Goal: Information Seeking & Learning: Check status

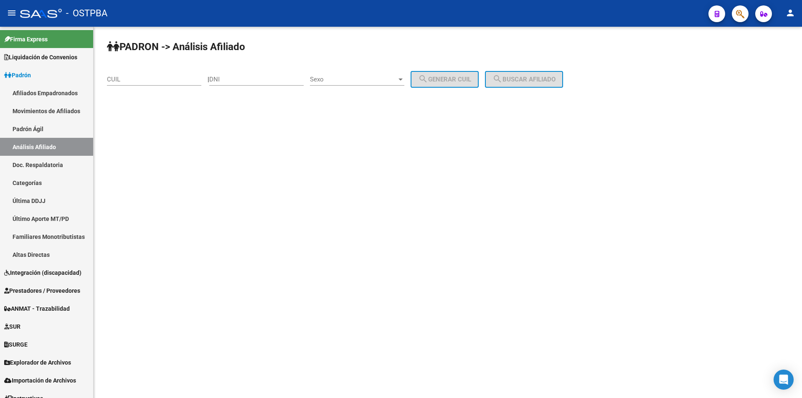
click at [450, 228] on mat-sidenav-content "PADRON -> Análisis Afiliado CUIL | DNI Sexo Sexo search Generar CUIL search Bus…" at bounding box center [448, 212] width 708 height 371
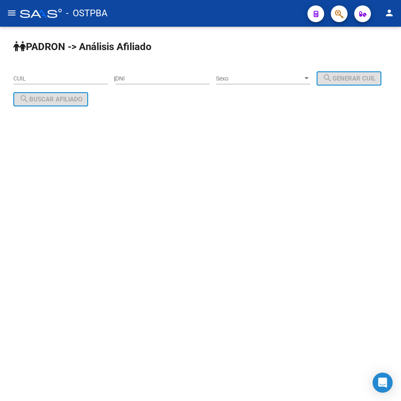
click at [33, 72] on div "CUIL" at bounding box center [60, 76] width 94 height 17
click at [174, 81] on input "DNI" at bounding box center [162, 78] width 94 height 7
type input "11874942"
click at [246, 80] on span "Sexo" at bounding box center [259, 78] width 87 height 7
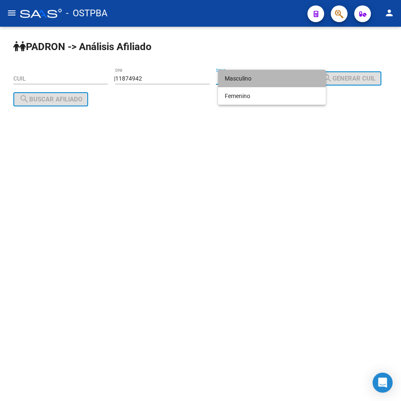
click at [241, 83] on span "Masculino" at bounding box center [272, 79] width 94 height 18
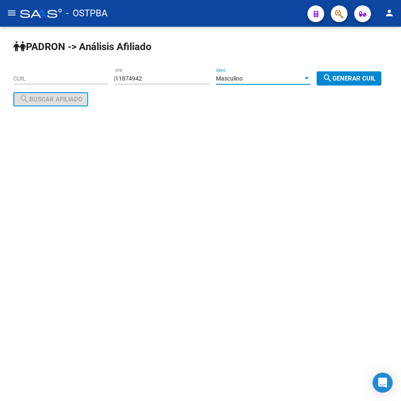
click at [322, 82] on span "search Generar CUIL" at bounding box center [348, 79] width 53 height 8
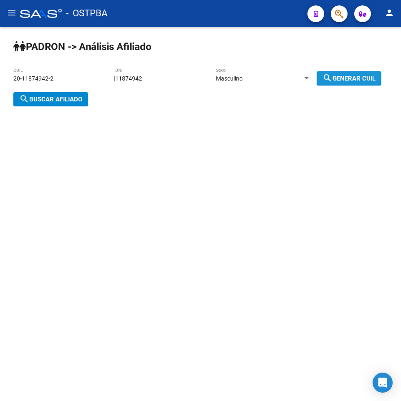
click at [82, 96] on span "search Buscar afiliado" at bounding box center [50, 100] width 63 height 8
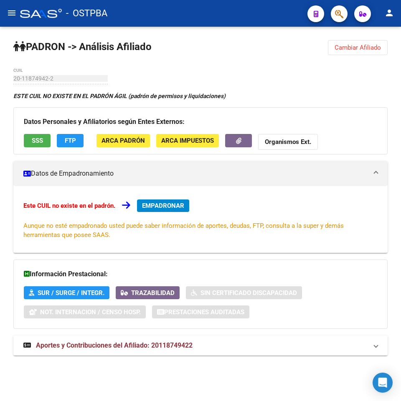
click at [345, 46] on span "Cambiar Afiliado" at bounding box center [358, 48] width 46 height 8
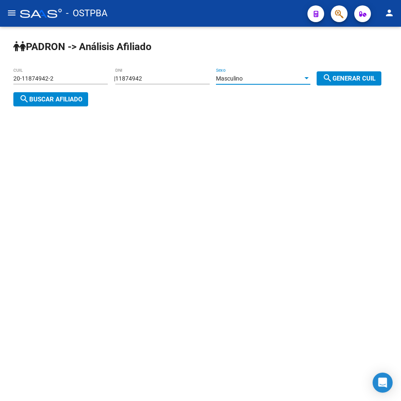
click at [238, 79] on span "Masculino" at bounding box center [229, 78] width 27 height 7
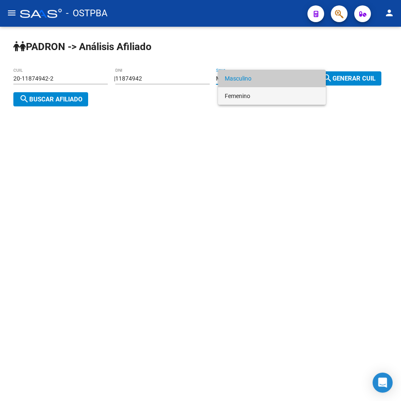
click at [246, 96] on span "Femenino" at bounding box center [272, 96] width 94 height 18
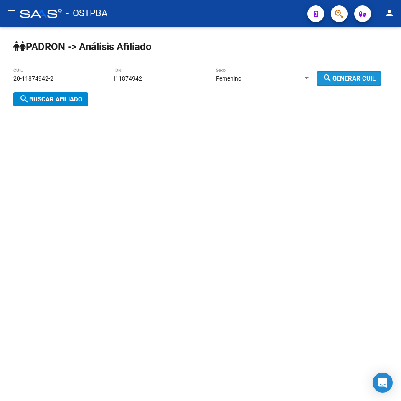
click at [322, 82] on span "search Generar CUIL" at bounding box center [348, 79] width 53 height 8
type input "27-11874942-7"
click at [174, 101] on div "PADRON -> Análisis Afiliado 27-11874942-7 CUIL | 11874942 DNI Femenino Sexo sea…" at bounding box center [200, 80] width 401 height 106
click at [82, 97] on span "search Buscar afiliado" at bounding box center [50, 100] width 63 height 8
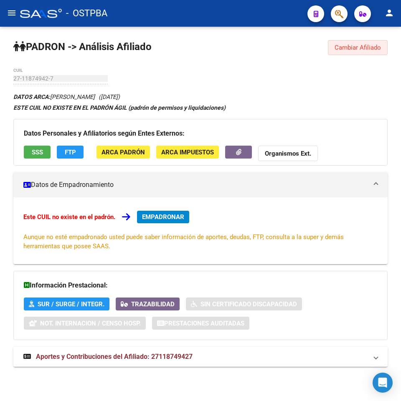
click at [359, 48] on span "Cambiar Afiliado" at bounding box center [358, 48] width 46 height 8
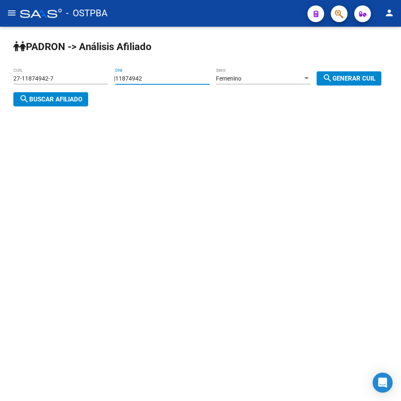
drag, startPoint x: 162, startPoint y: 79, endPoint x: -81, endPoint y: 81, distance: 242.2
click at [0, 81] on html "menu - OSTPBA person Firma Express Liquidación de Convenios TOTAL x Gerenciador…" at bounding box center [200, 200] width 401 height 401
type input "11824943"
drag, startPoint x: 29, startPoint y: 98, endPoint x: 97, endPoint y: 99, distance: 67.7
click at [322, 82] on span "search Generar CUIL" at bounding box center [348, 79] width 53 height 8
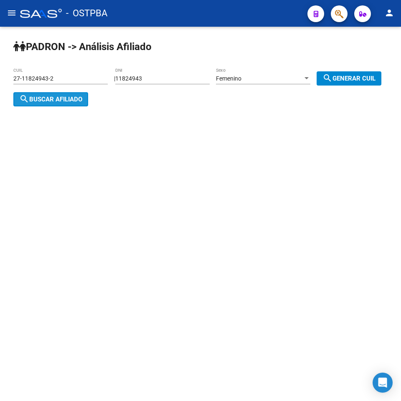
click at [82, 99] on span "search Buscar afiliado" at bounding box center [50, 100] width 63 height 8
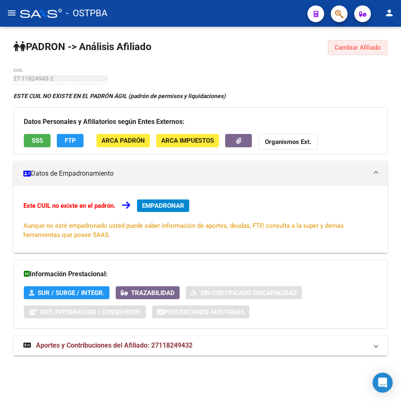
click at [356, 50] on span "Cambiar Afiliado" at bounding box center [358, 48] width 46 height 8
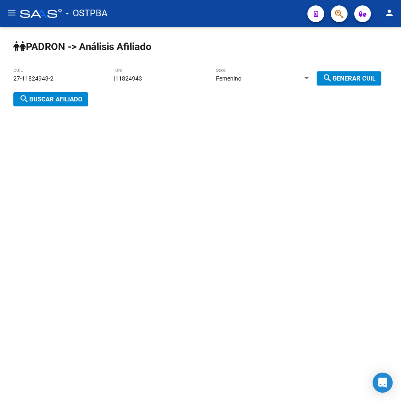
click at [282, 85] on div "Femenino Sexo" at bounding box center [263, 80] width 94 height 24
click at [269, 77] on div "Femenino" at bounding box center [259, 78] width 87 height 7
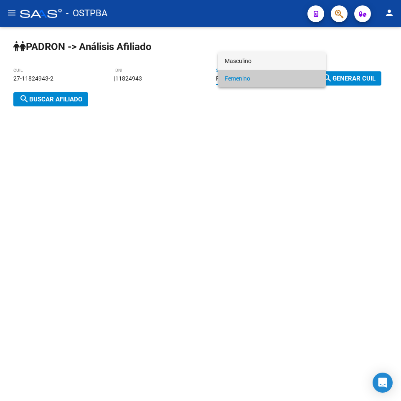
click at [256, 61] on span "Masculino" at bounding box center [272, 61] width 94 height 18
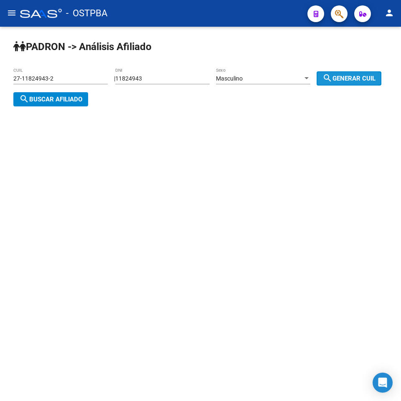
drag, startPoint x: 41, startPoint y: 100, endPoint x: 116, endPoint y: 100, distance: 75.6
click at [322, 82] on span "search Generar CUIL" at bounding box center [348, 79] width 53 height 8
type input "20-11824943-8"
click at [82, 100] on span "search Buscar afiliado" at bounding box center [50, 100] width 63 height 8
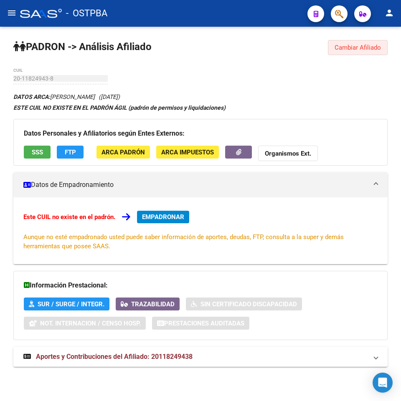
click at [368, 55] on button "Cambiar Afiliado" at bounding box center [358, 47] width 60 height 15
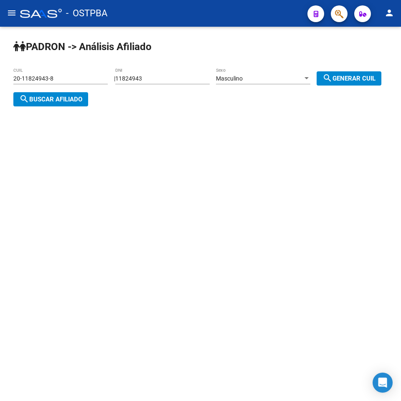
click at [136, 76] on input "11824943" at bounding box center [162, 78] width 94 height 7
type input "11874943"
click at [322, 82] on span "search Generar CUIL" at bounding box center [348, 79] width 53 height 8
click at [82, 98] on span "search Buscar afiliado" at bounding box center [50, 100] width 63 height 8
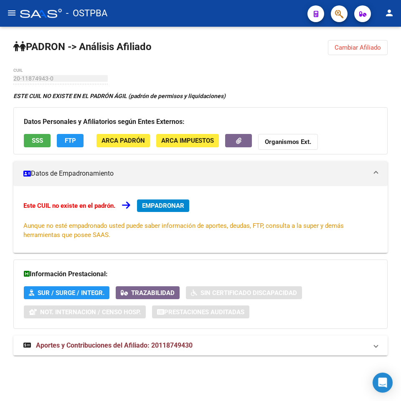
click at [366, 52] on button "Cambiar Afiliado" at bounding box center [358, 47] width 60 height 15
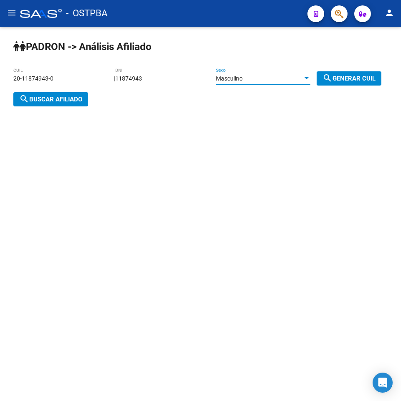
click at [284, 76] on div "Masculino" at bounding box center [259, 78] width 87 height 7
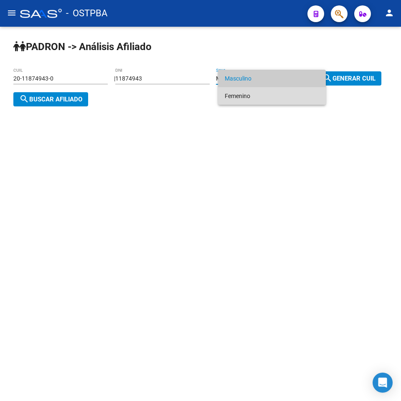
click at [244, 91] on span "Femenino" at bounding box center [272, 96] width 94 height 18
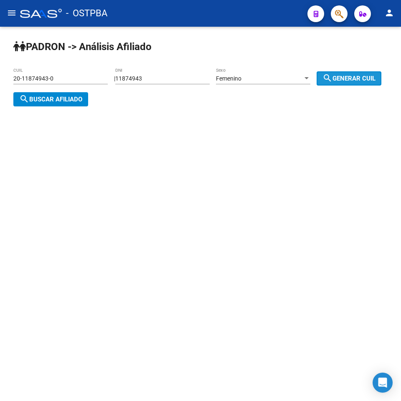
drag, startPoint x: 68, startPoint y: 94, endPoint x: 135, endPoint y: 94, distance: 67.7
click at [317, 86] on button "search Generar CUIL" at bounding box center [349, 78] width 65 height 14
type input "27-11874943-5"
click at [88, 94] on button "search Buscar afiliado" at bounding box center [50, 99] width 75 height 14
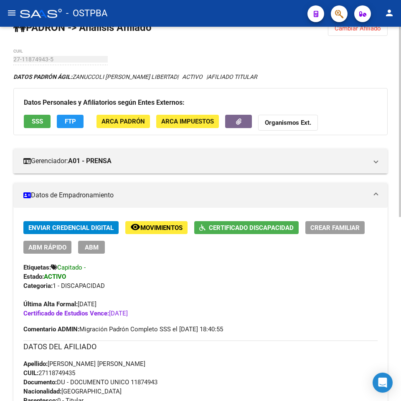
scroll to position [42, 0]
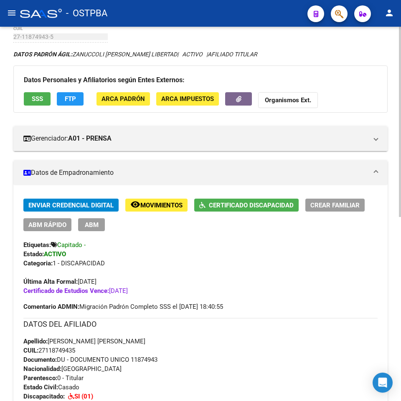
drag, startPoint x: 82, startPoint y: 351, endPoint x: 41, endPoint y: 347, distance: 41.2
click at [41, 347] on div "Apellido: [PERSON_NAME] [PERSON_NAME] CUIL: 27118749435 Documento: DU - DOCUMEN…" at bounding box center [200, 383] width 354 height 92
copy span "27118749435"
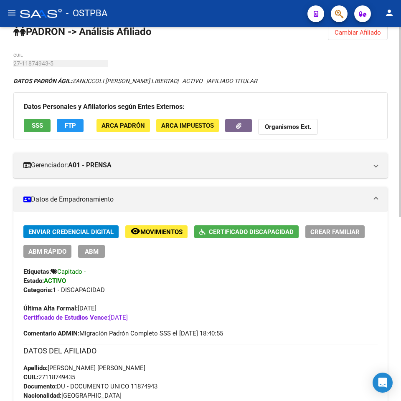
scroll to position [0, 0]
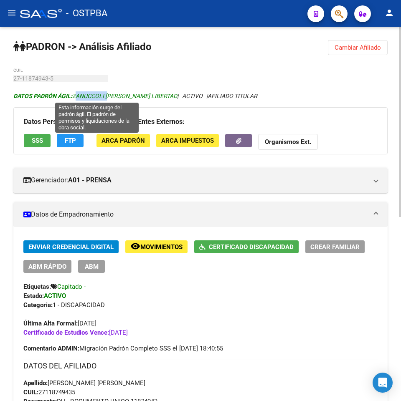
drag, startPoint x: 74, startPoint y: 96, endPoint x: 108, endPoint y: 96, distance: 33.8
click at [108, 96] on span "DATOS PADRÓN ÁGIL: ZANUCCOLI [PERSON_NAME] LIBERTAD" at bounding box center [95, 96] width 164 height 7
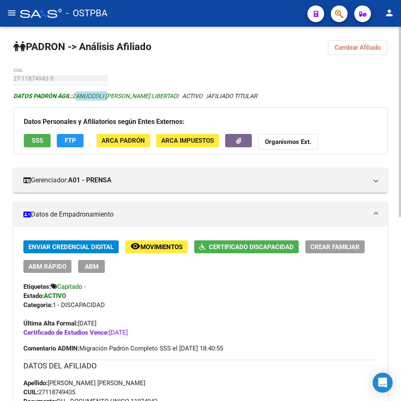
copy span "ZANUCCOLI"
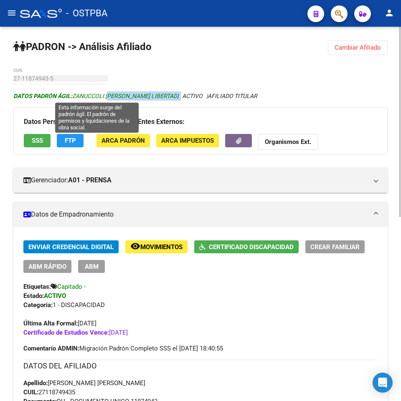
drag, startPoint x: 183, startPoint y: 95, endPoint x: 108, endPoint y: 96, distance: 75.2
click at [108, 96] on icon "DATOS PADRÓN ÁGIL: ZANUCCOLI [PERSON_NAME] LIBERTAD | ACTIVO | AFILIADO TITULAR" at bounding box center [135, 96] width 244 height 7
copy icon "[PERSON_NAME] LIBERTAD"
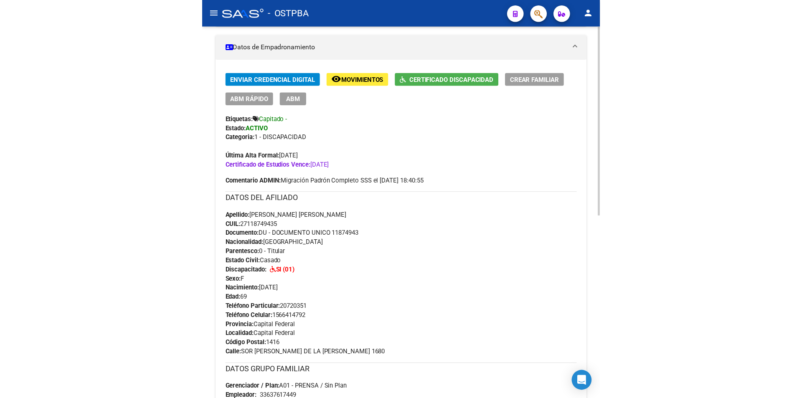
scroll to position [292, 0]
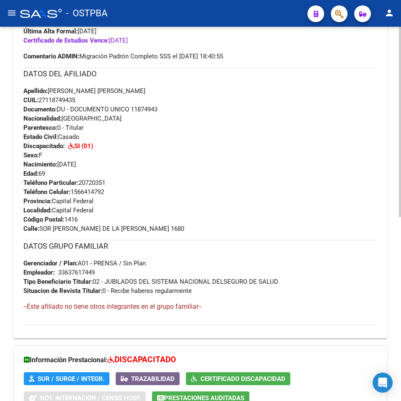
drag, startPoint x: 291, startPoint y: 286, endPoint x: 107, endPoint y: 284, distance: 183.8
click at [107, 284] on div "DATOS GRUPO FAMILIAR Gerenciador / Plan: A01 - PRENSA / Sin Plan Empleador: 336…" at bounding box center [200, 268] width 354 height 56
copy span "JUBILADOS DEL SISTEMA NACIONAL DELSEGURO DE SALUD"
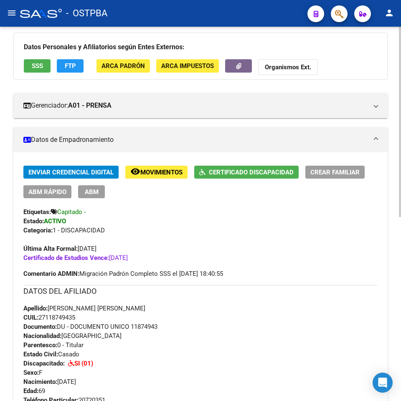
scroll to position [0, 0]
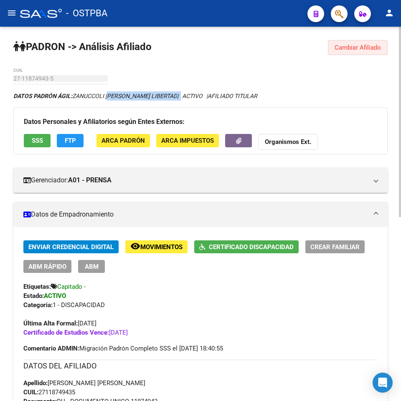
click at [341, 51] on button "Cambiar Afiliado" at bounding box center [358, 47] width 60 height 15
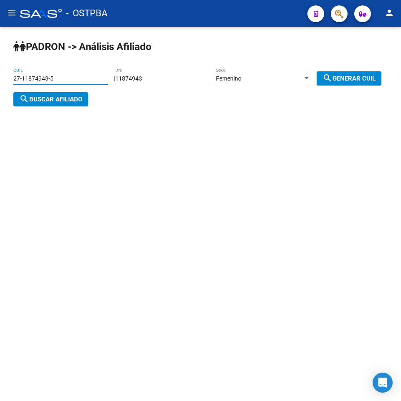
drag, startPoint x: 89, startPoint y: 80, endPoint x: -58, endPoint y: 74, distance: 147.1
click at [0, 74] on html "menu - OSTPBA person Firma Express Liquidación de Convenios TOTAL x Gerenciador…" at bounding box center [200, 200] width 401 height 401
drag, startPoint x: 180, startPoint y: 80, endPoint x: -26, endPoint y: 78, distance: 206.3
click at [0, 78] on html "menu - OSTPBA person Firma Express Liquidación de Convenios TOTAL x Gerenciador…" at bounding box center [200, 200] width 401 height 401
type input "5334263"
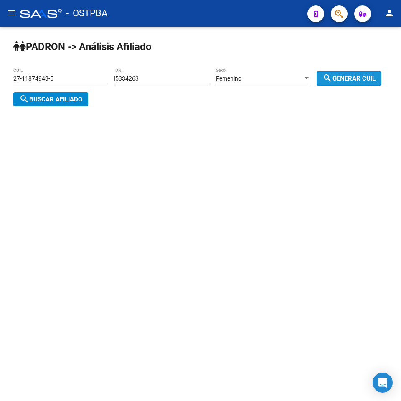
click at [322, 82] on span "search Generar CUIL" at bounding box center [348, 79] width 53 height 8
drag, startPoint x: 58, startPoint y: 99, endPoint x: 113, endPoint y: 99, distance: 55.1
click at [322, 82] on span "search Generar CUIL" at bounding box center [348, 79] width 53 height 8
click at [82, 99] on span "search Buscar afiliado" at bounding box center [50, 100] width 63 height 8
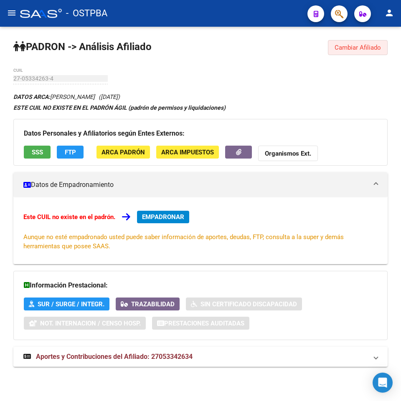
click at [352, 49] on span "Cambiar Afiliado" at bounding box center [358, 48] width 46 height 8
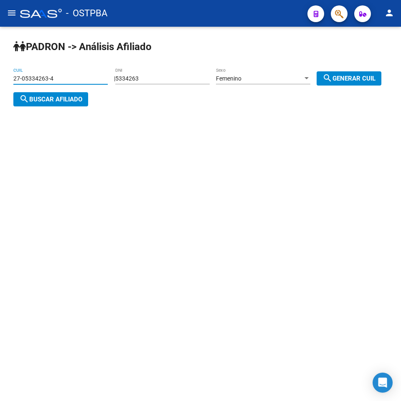
drag, startPoint x: 78, startPoint y: 78, endPoint x: -72, endPoint y: 81, distance: 150.4
click at [0, 81] on html "menu - OSTPBA person Firma Express Liquidación de Convenios TOTAL x Gerenciador…" at bounding box center [200, 200] width 401 height 401
paste input "36-7"
type input "27-05334236-7"
click at [82, 96] on span "search Buscar afiliado" at bounding box center [50, 100] width 63 height 8
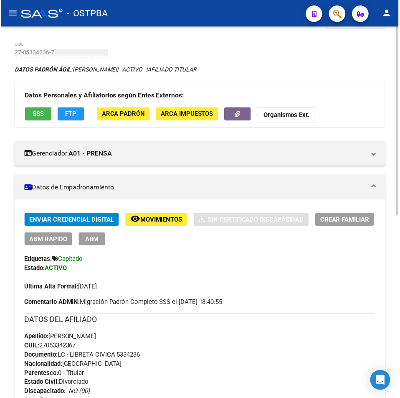
scroll to position [84, 0]
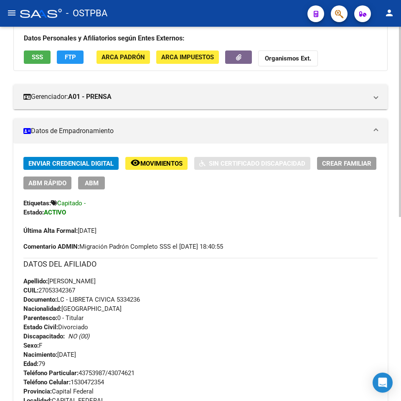
drag, startPoint x: 85, startPoint y: 292, endPoint x: 40, endPoint y: 292, distance: 44.7
click at [40, 292] on div "Apellido: [PERSON_NAME]: 27053342367 Documento: LC - LIBRETA CIVICA 5334236 Nac…" at bounding box center [200, 323] width 354 height 92
copy span "27053342367"
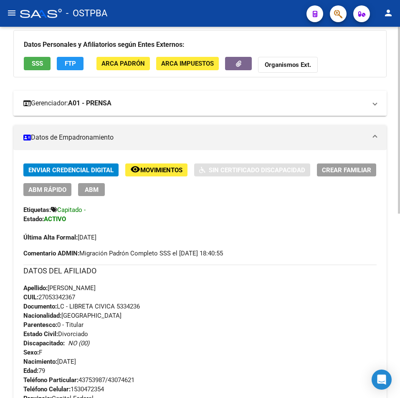
scroll to position [0, 0]
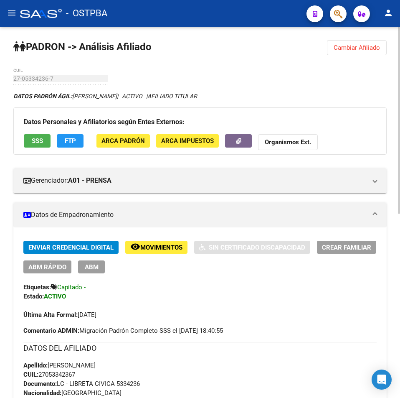
click at [362, 48] on span "Cambiar Afiliado" at bounding box center [357, 48] width 46 height 8
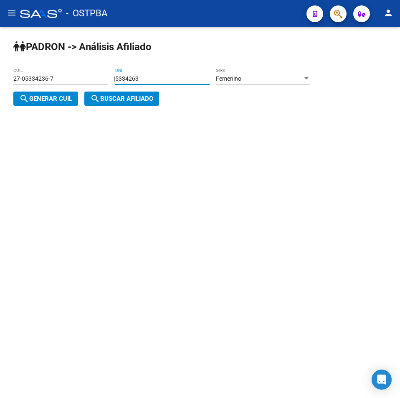
drag, startPoint x: 161, startPoint y: 77, endPoint x: -43, endPoint y: 90, distance: 205.0
click at [0, 90] on html "menu - OSTPBA person Firma Express Liquidación de Convenios TOTAL x Gerenciador…" at bounding box center [200, 199] width 400 height 398
type input "2"
type input "21458750"
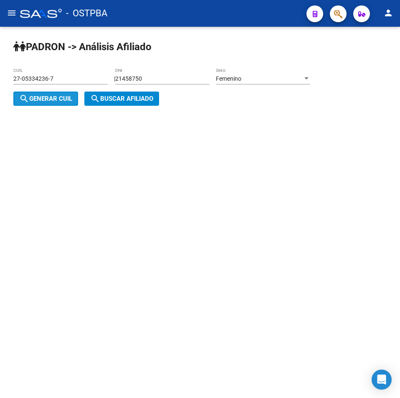
drag, startPoint x: 48, startPoint y: 94, endPoint x: 106, endPoint y: 101, distance: 58.8
click at [69, 94] on button "search Generar CUIL" at bounding box center [45, 98] width 65 height 14
type input "27-21458750-0"
click at [109, 99] on span "search Buscar afiliado" at bounding box center [121, 99] width 63 height 8
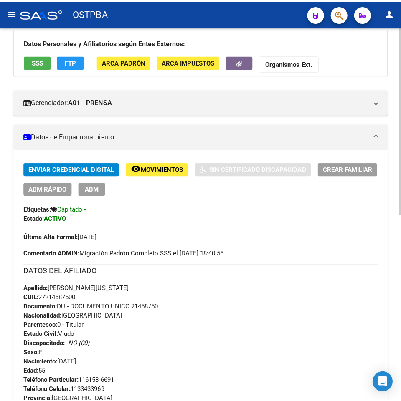
scroll to position [125, 0]
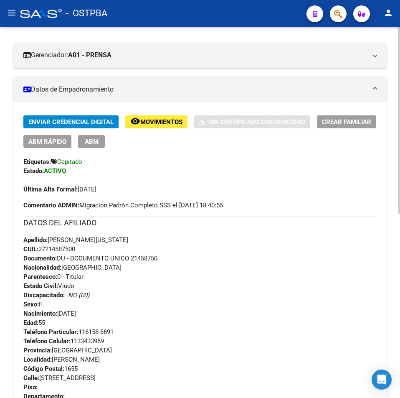
drag, startPoint x: 97, startPoint y: 248, endPoint x: 41, endPoint y: 248, distance: 55.5
click at [41, 248] on div "Apellido: [PERSON_NAME][US_STATE]: 27214587500 Documento: DU - DOCUMENTO UNICO …" at bounding box center [199, 281] width 353 height 92
copy span "27214587500"
